Goal: Transaction & Acquisition: Obtain resource

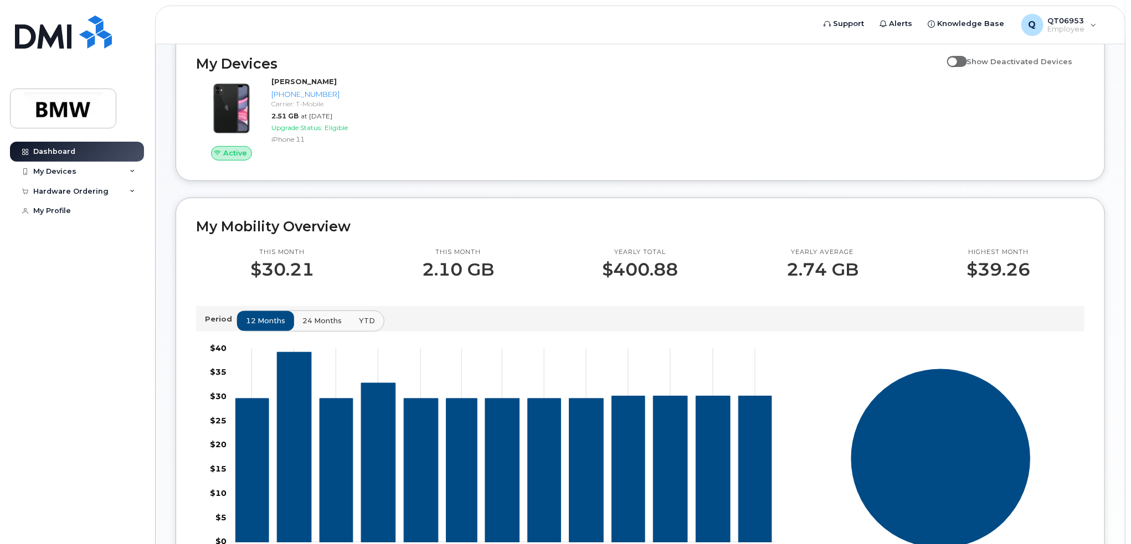
scroll to position [111, 0]
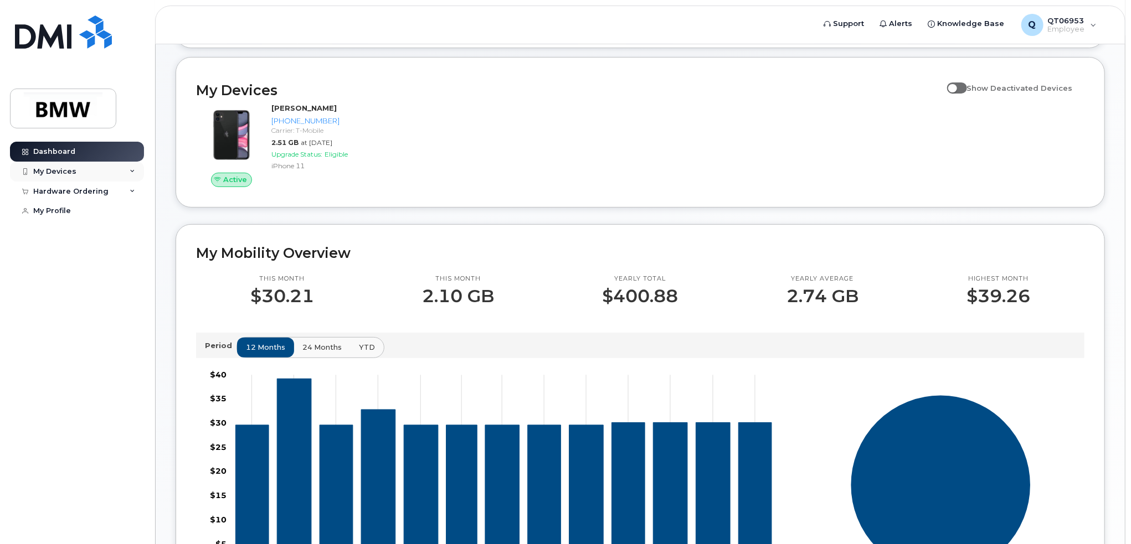
click at [134, 173] on icon at bounding box center [133, 172] width 6 height 6
click at [111, 259] on div "Hardware Ordering" at bounding box center [77, 251] width 134 height 20
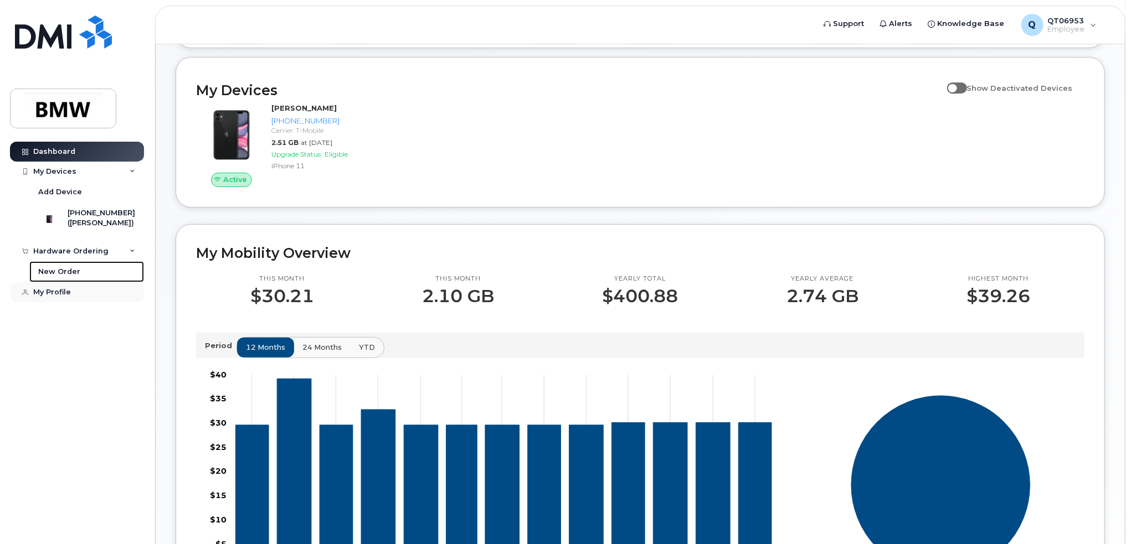
drag, startPoint x: 71, startPoint y: 273, endPoint x: 39, endPoint y: 297, distance: 39.9
click at [70, 273] on div "New Order" at bounding box center [59, 272] width 42 height 10
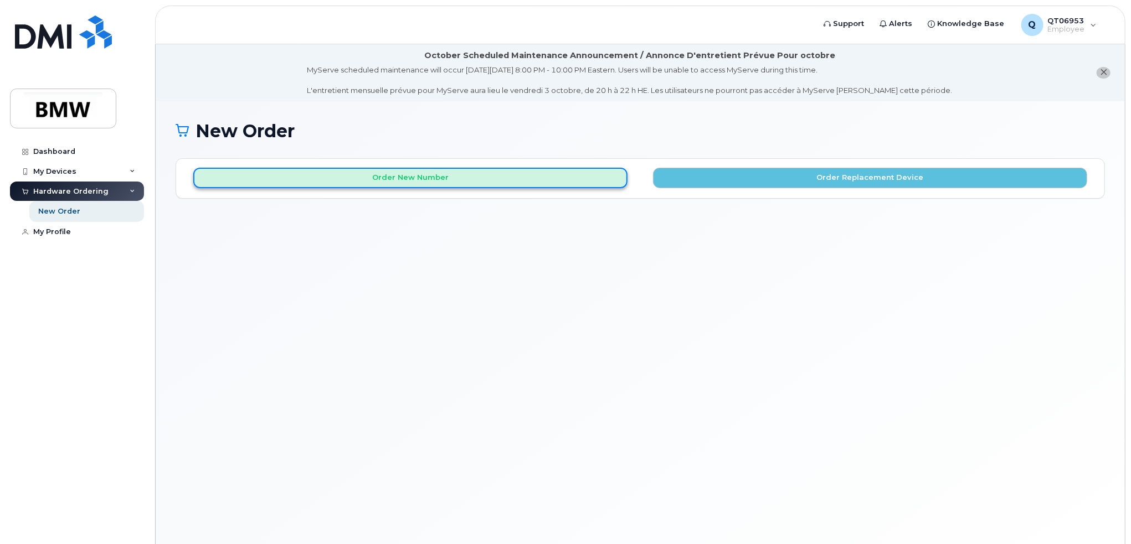
click at [479, 177] on button "Order New Number" at bounding box center [410, 178] width 434 height 20
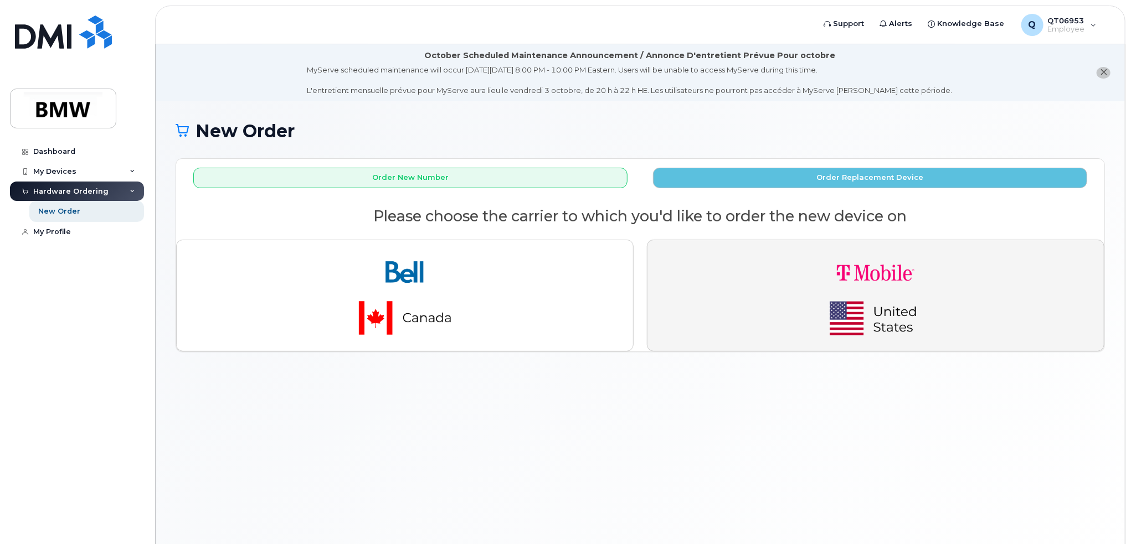
click at [774, 286] on button "button" at bounding box center [875, 296] width 457 height 112
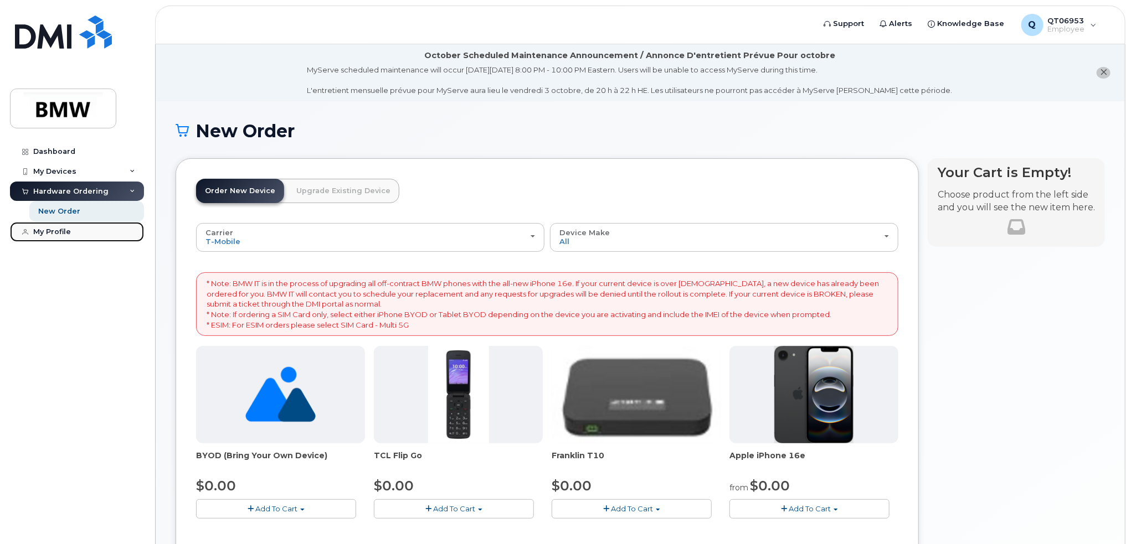
click at [75, 228] on link "My Profile" at bounding box center [77, 232] width 134 height 20
click at [66, 230] on div "My Profile" at bounding box center [52, 232] width 38 height 9
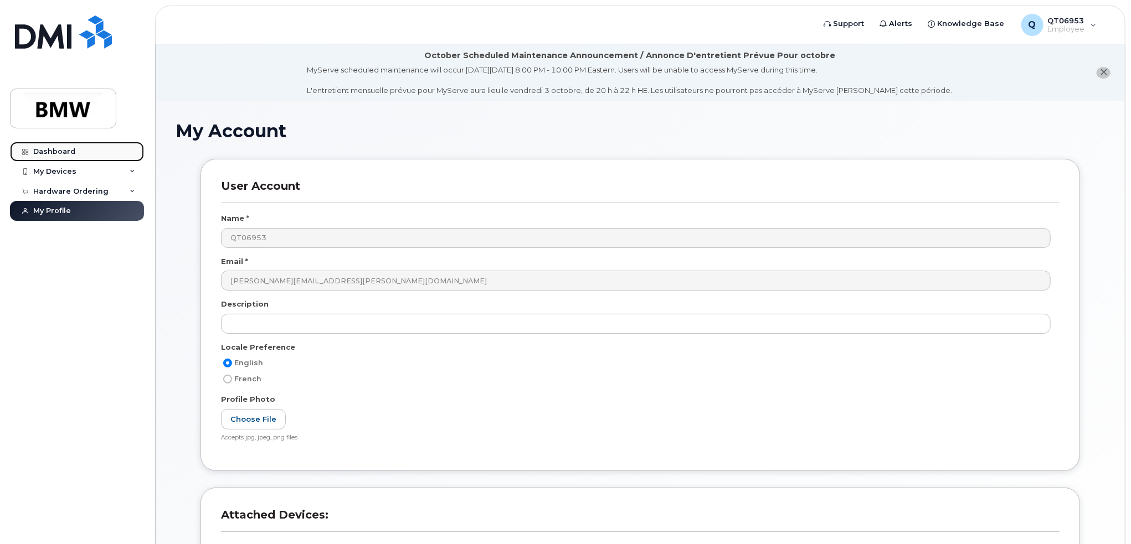
click at [43, 148] on div "Dashboard" at bounding box center [54, 151] width 42 height 9
